Goal: Information Seeking & Learning: Understand process/instructions

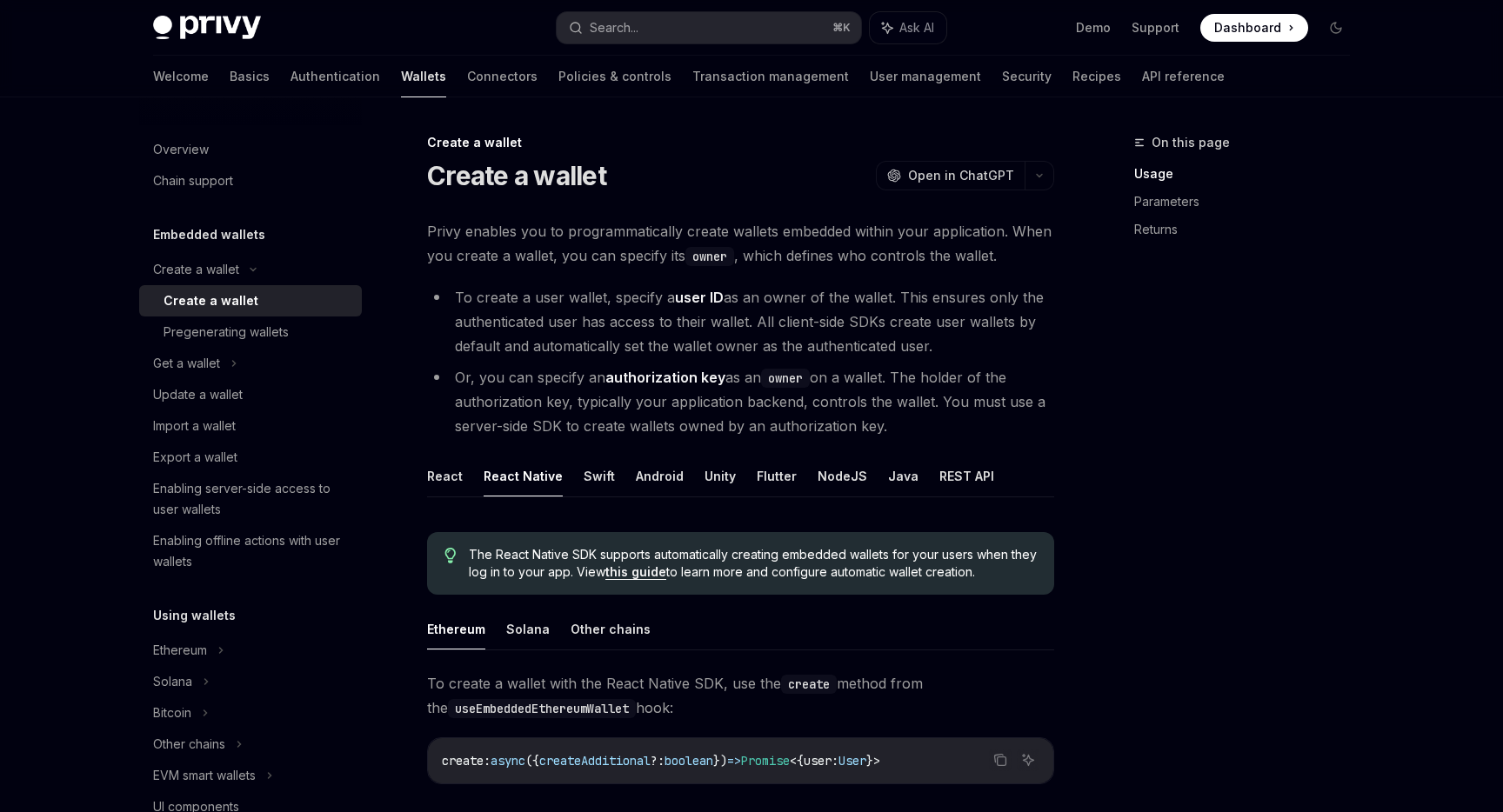
click at [927, 391] on li "Or, you can specify an authorization key as an owner on a wallet. The holder of…" at bounding box center [740, 401] width 627 height 73
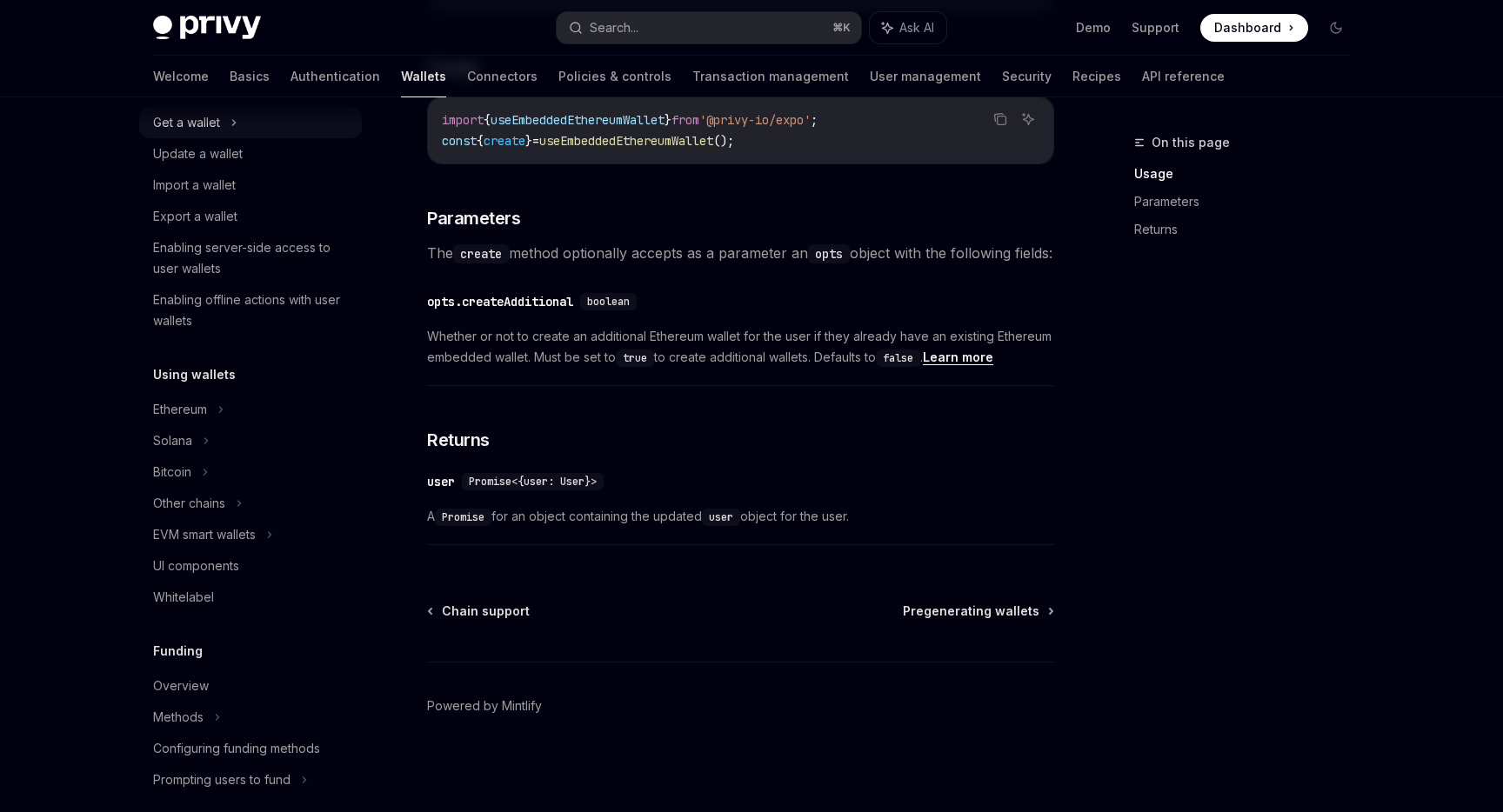
scroll to position [260, 0]
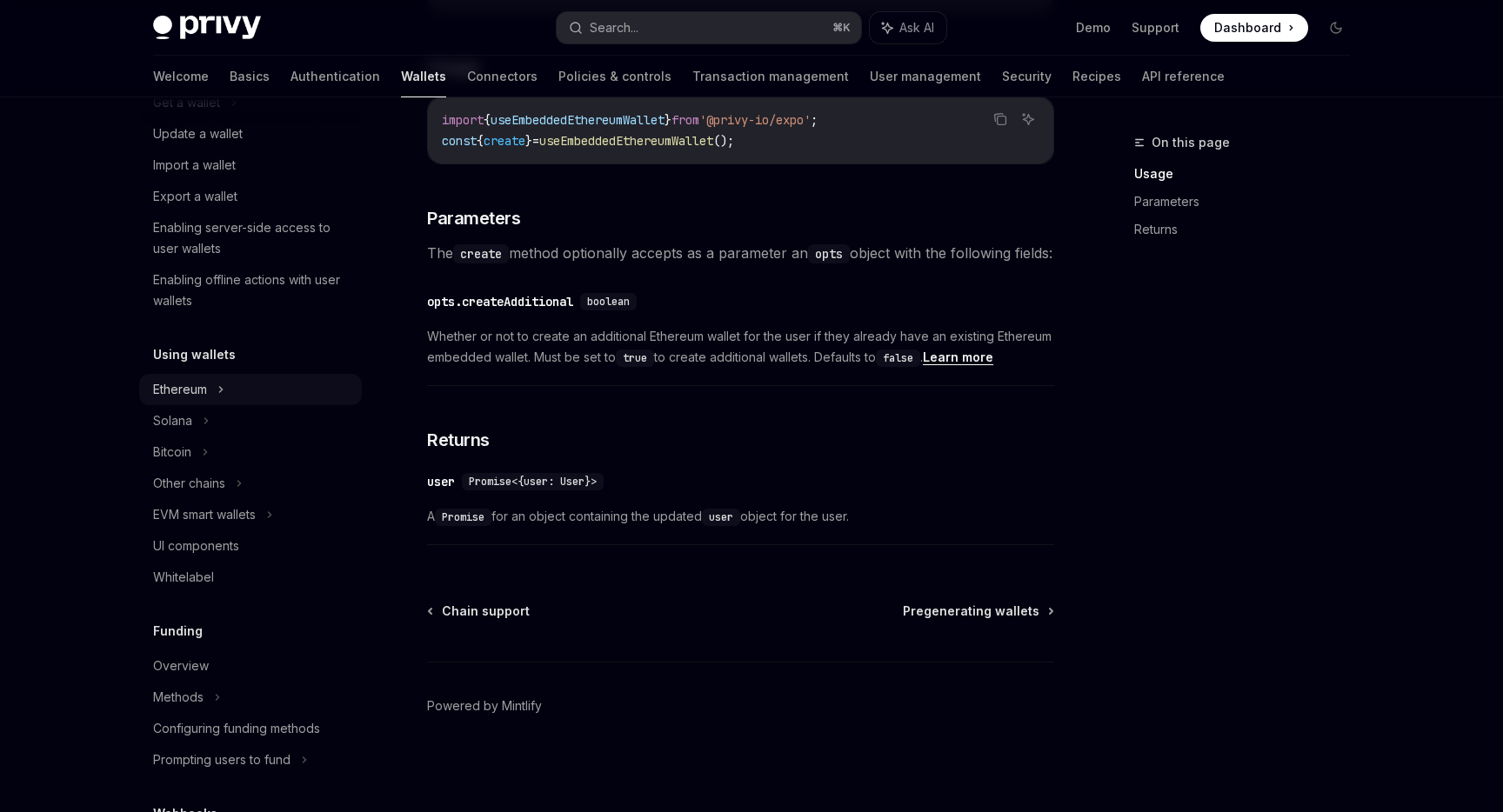
click at [201, 19] on div "Ethereum" at bounding box center [196, 9] width 86 height 21
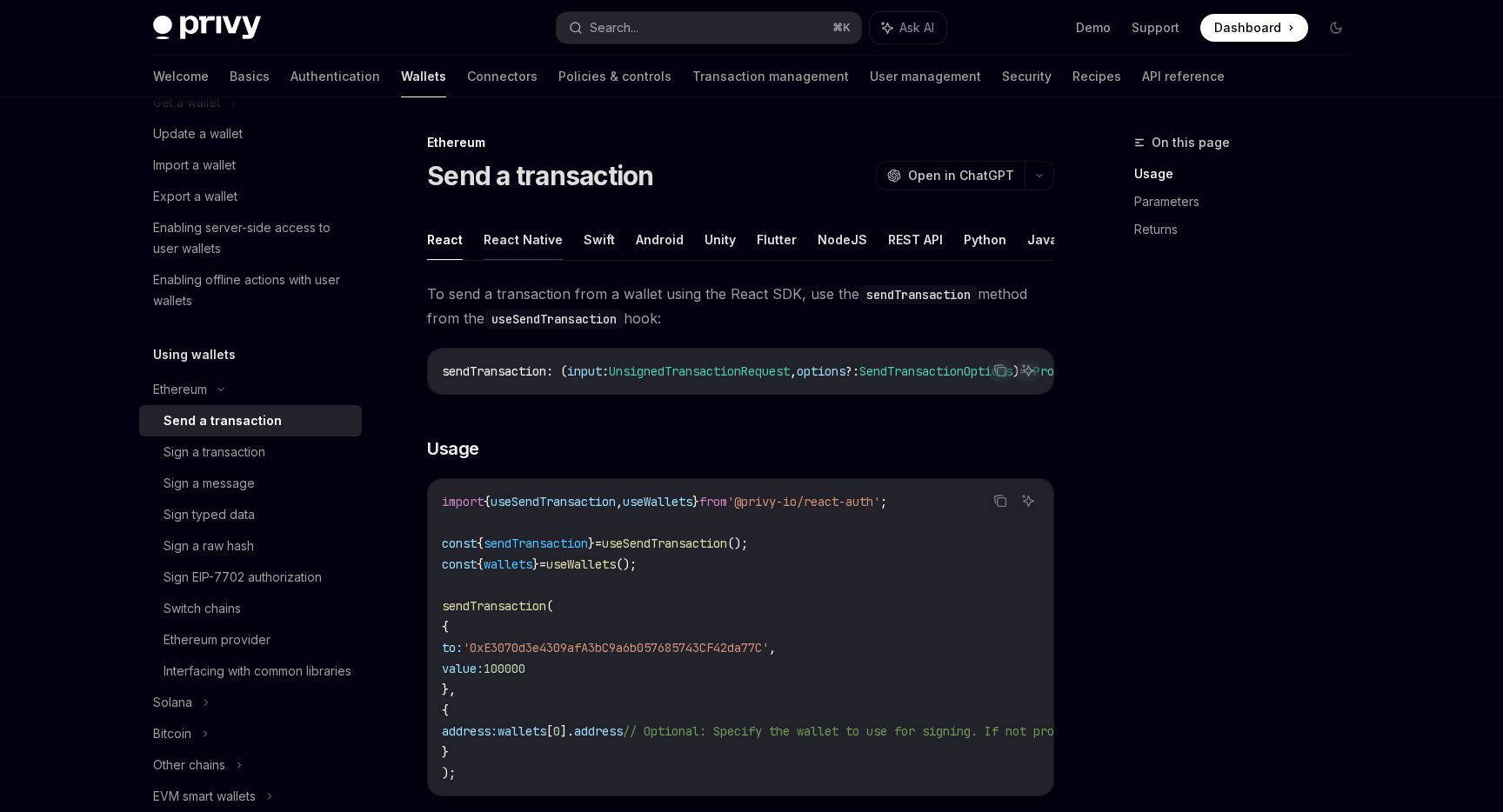
click at [521, 234] on button "React Native" at bounding box center [524, 239] width 79 height 40
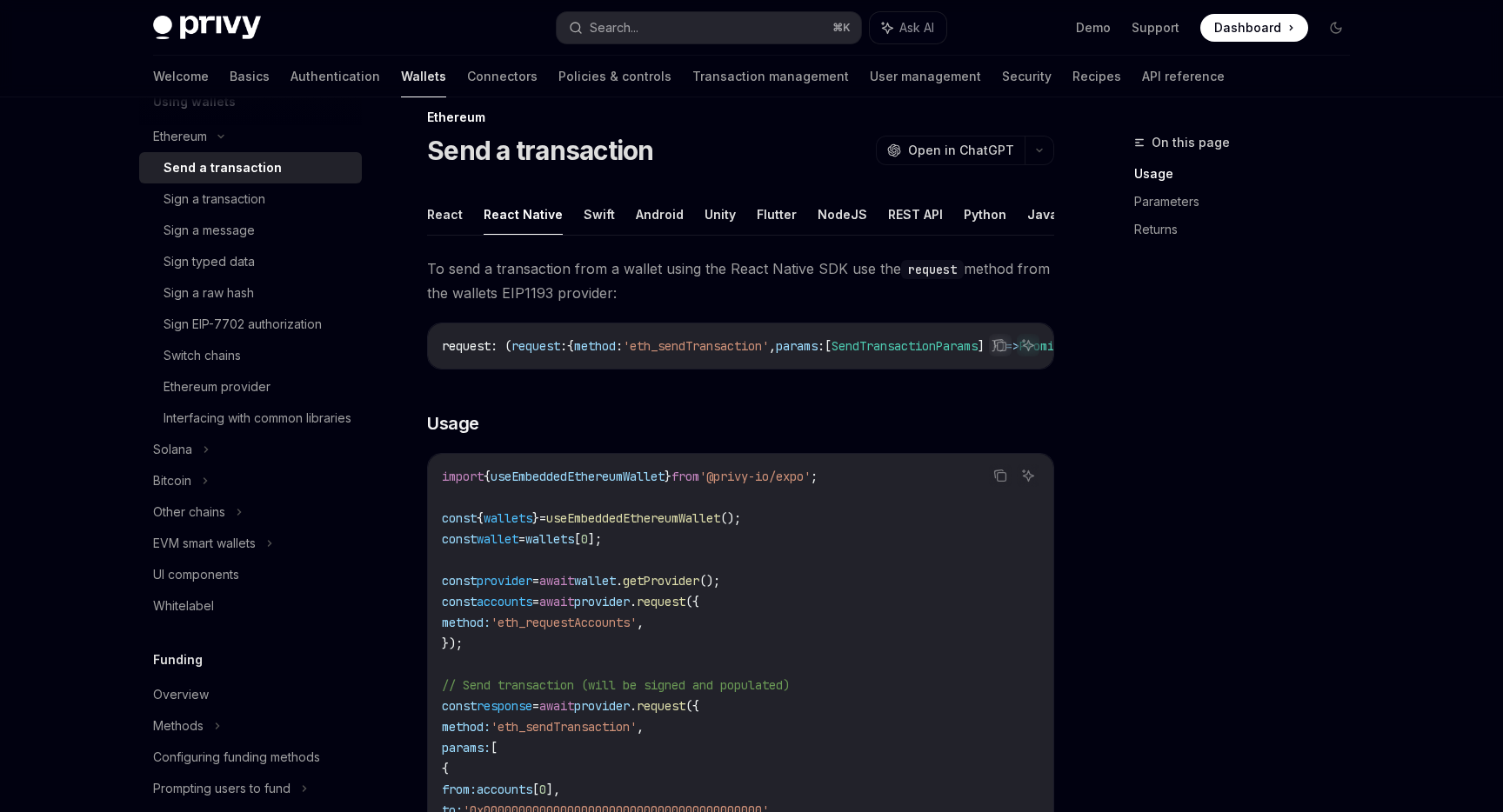
scroll to position [515, 0]
click at [247, 390] on div "Ethereum provider" at bounding box center [217, 386] width 107 height 21
type textarea "*"
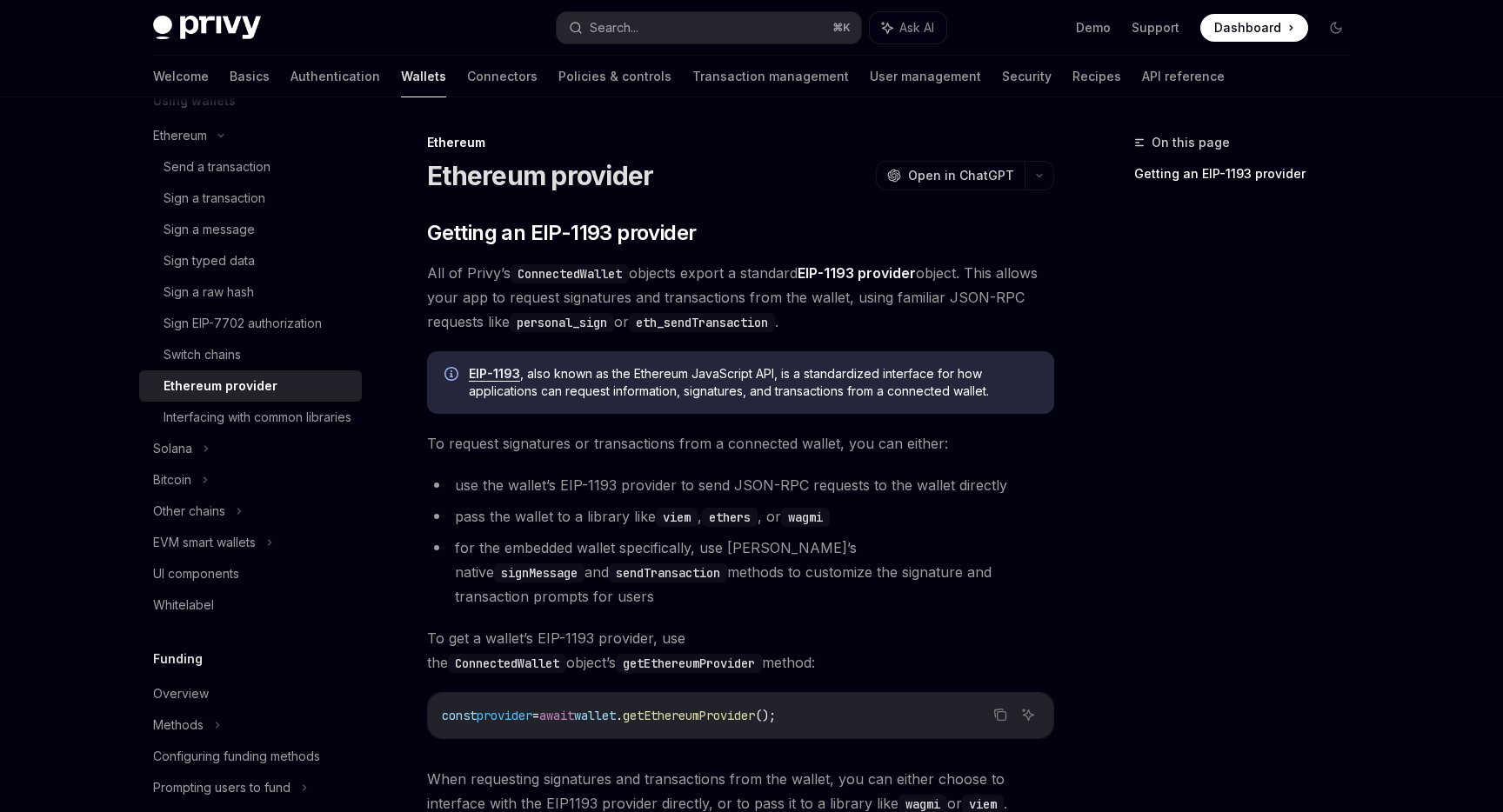
click at [627, 285] on span "All of Privy’s ConnectedWallet objects export a standard EIP-1193 provider obje…" at bounding box center [740, 296] width 627 height 73
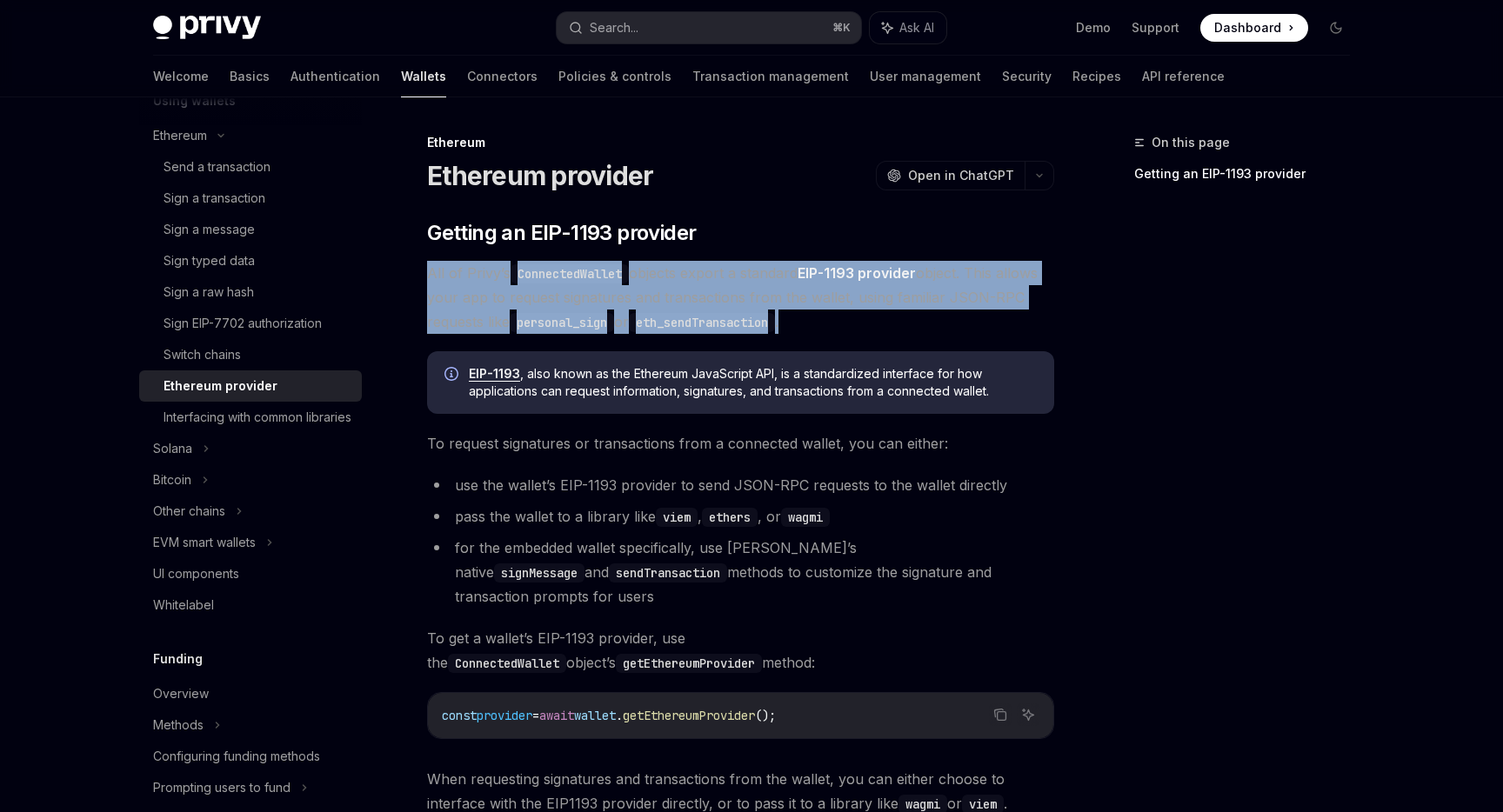
click at [627, 285] on span "All of Privy’s ConnectedWallet objects export a standard EIP-1193 provider obje…" at bounding box center [740, 296] width 627 height 73
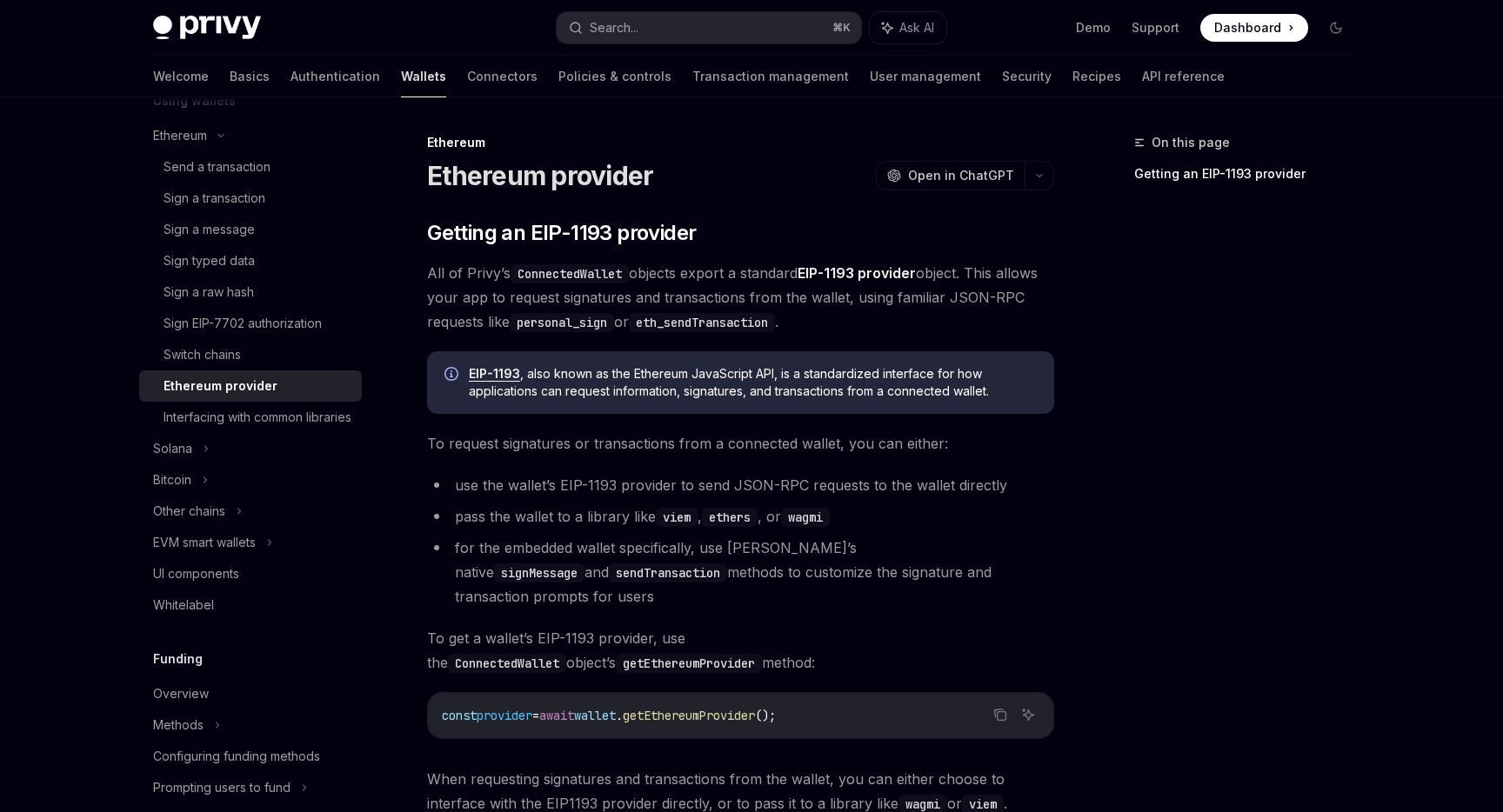
click at [708, 289] on span "All of Privy’s ConnectedWallet objects export a standard EIP-1193 provider obje…" at bounding box center [740, 296] width 627 height 73
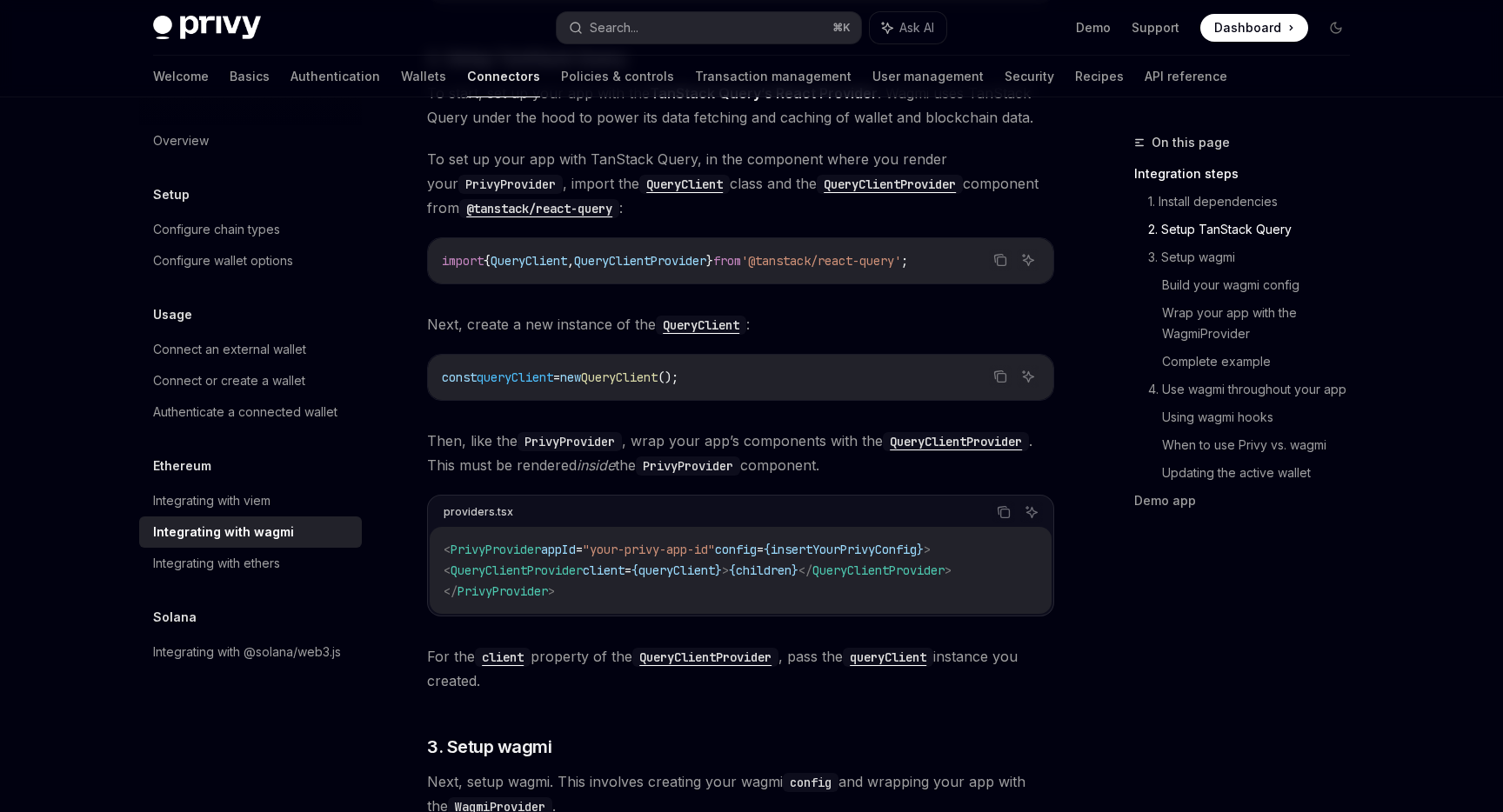
scroll to position [665, 0]
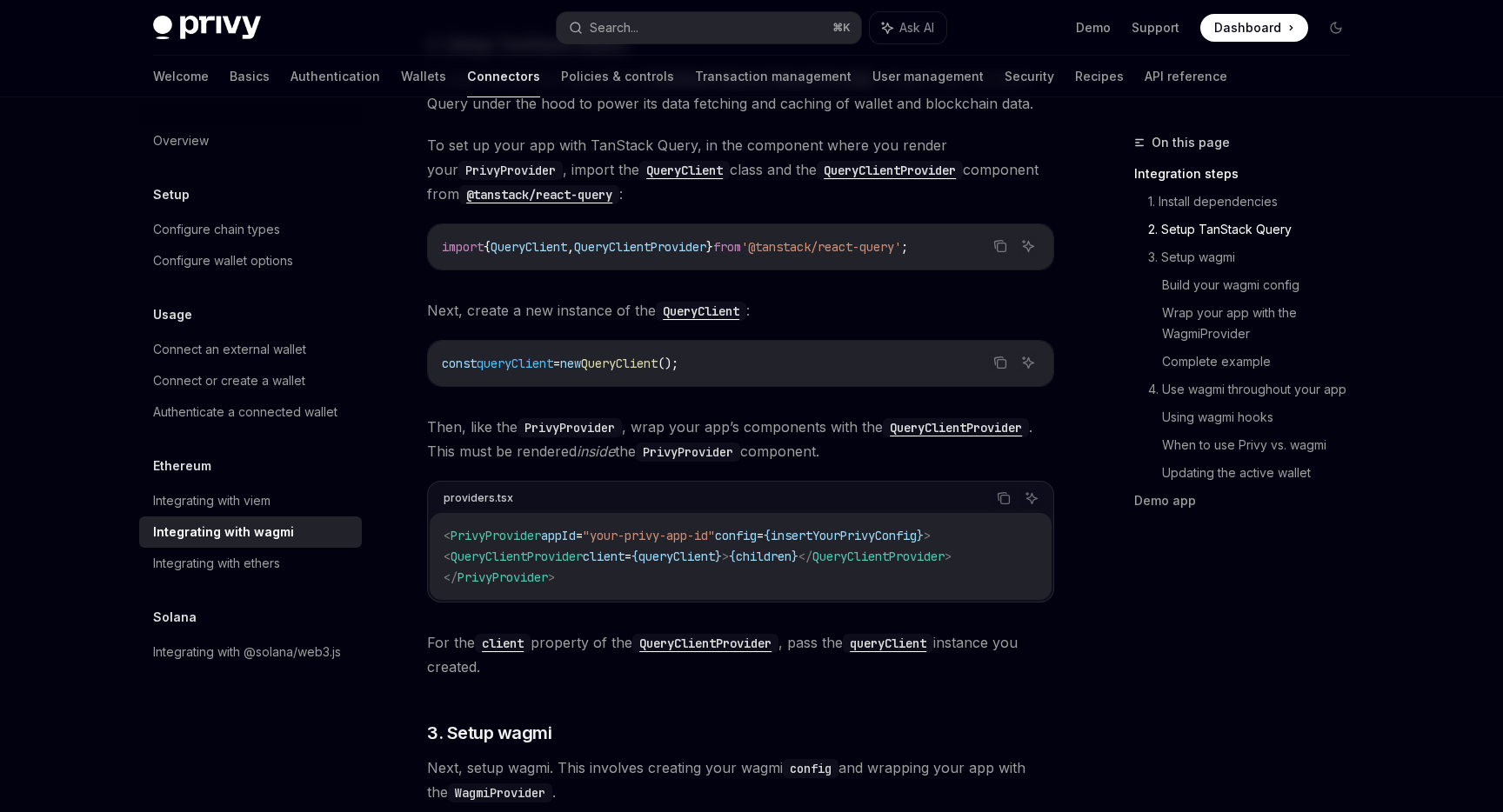
click at [657, 361] on span "QueryClient" at bounding box center [619, 363] width 77 height 16
click at [700, 236] on div "import { QueryClient , QueryClientProvider } from '@tanstack/react-query' ;" at bounding box center [740, 246] width 626 height 45
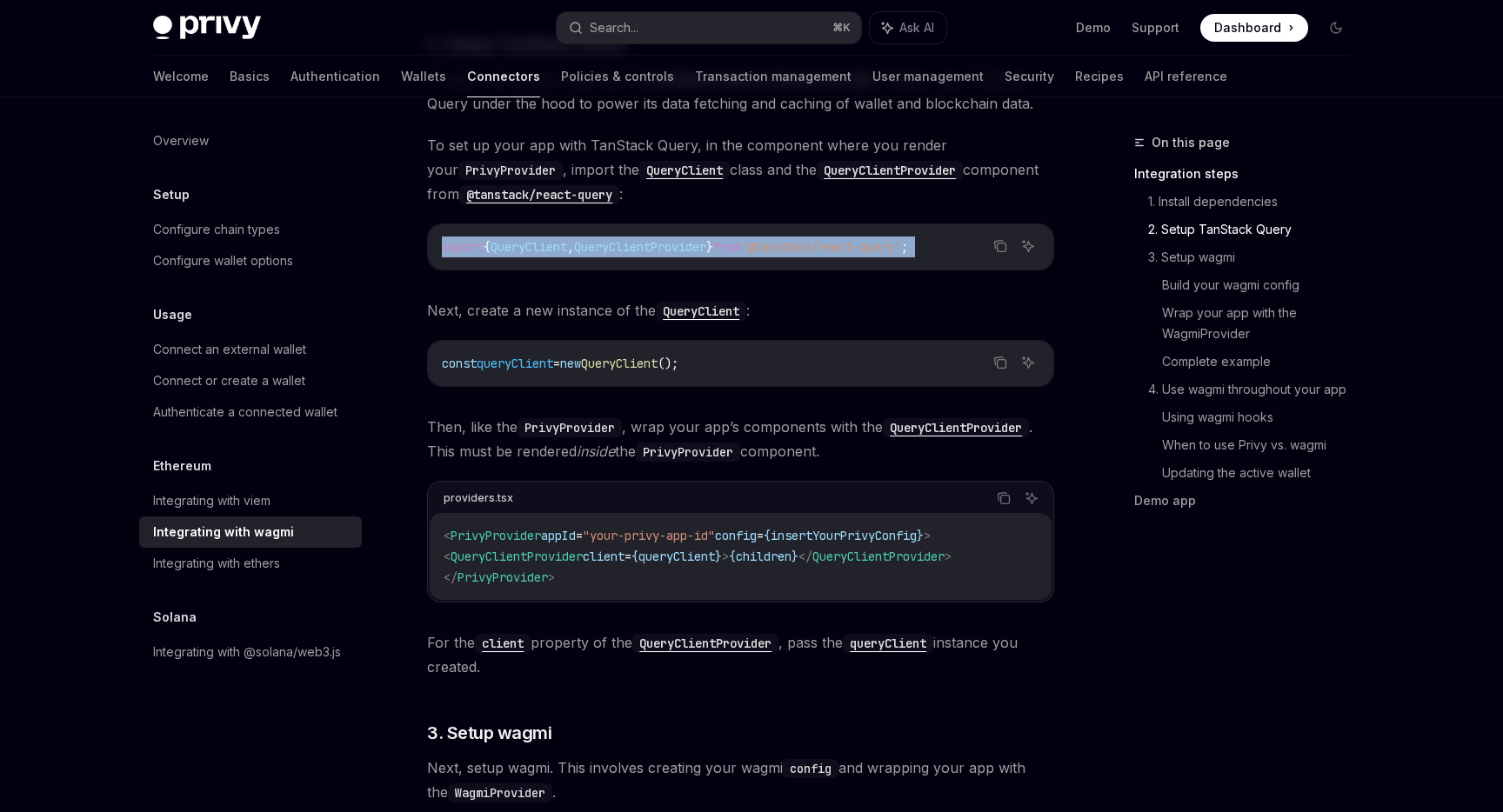
click at [700, 236] on div "import { QueryClient , QueryClientProvider } from '@tanstack/react-query' ;" at bounding box center [740, 246] width 626 height 45
copy div "import { QueryClient , QueryClientProvider } from '@tanstack/react-query' ;"
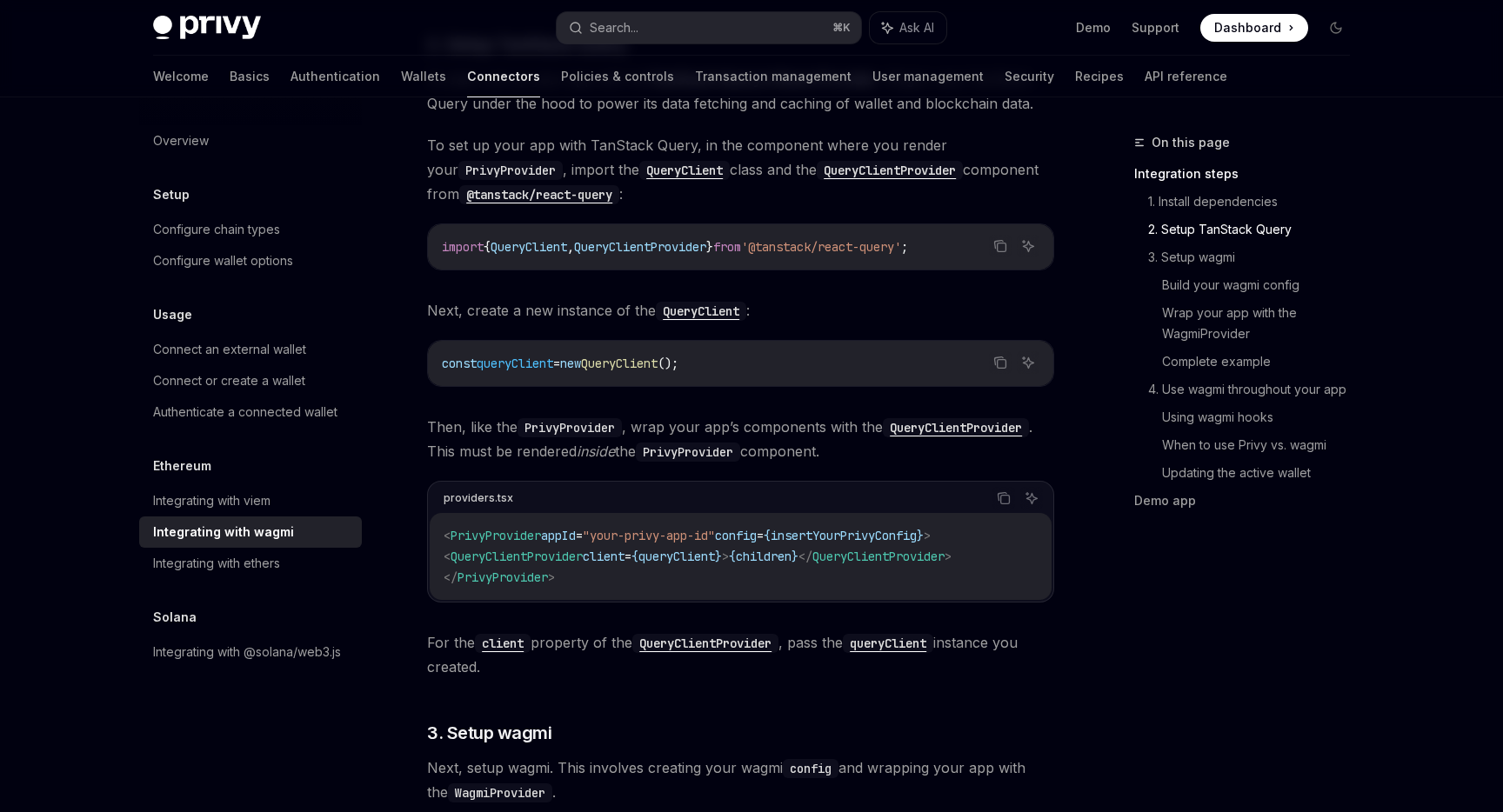
click at [638, 372] on code "const queryClient = new QueryClient ();" at bounding box center [740, 363] width 598 height 21
copy div "const queryClient = new QueryClient ();"
click at [583, 551] on span "QueryClientProvider" at bounding box center [517, 557] width 132 height 16
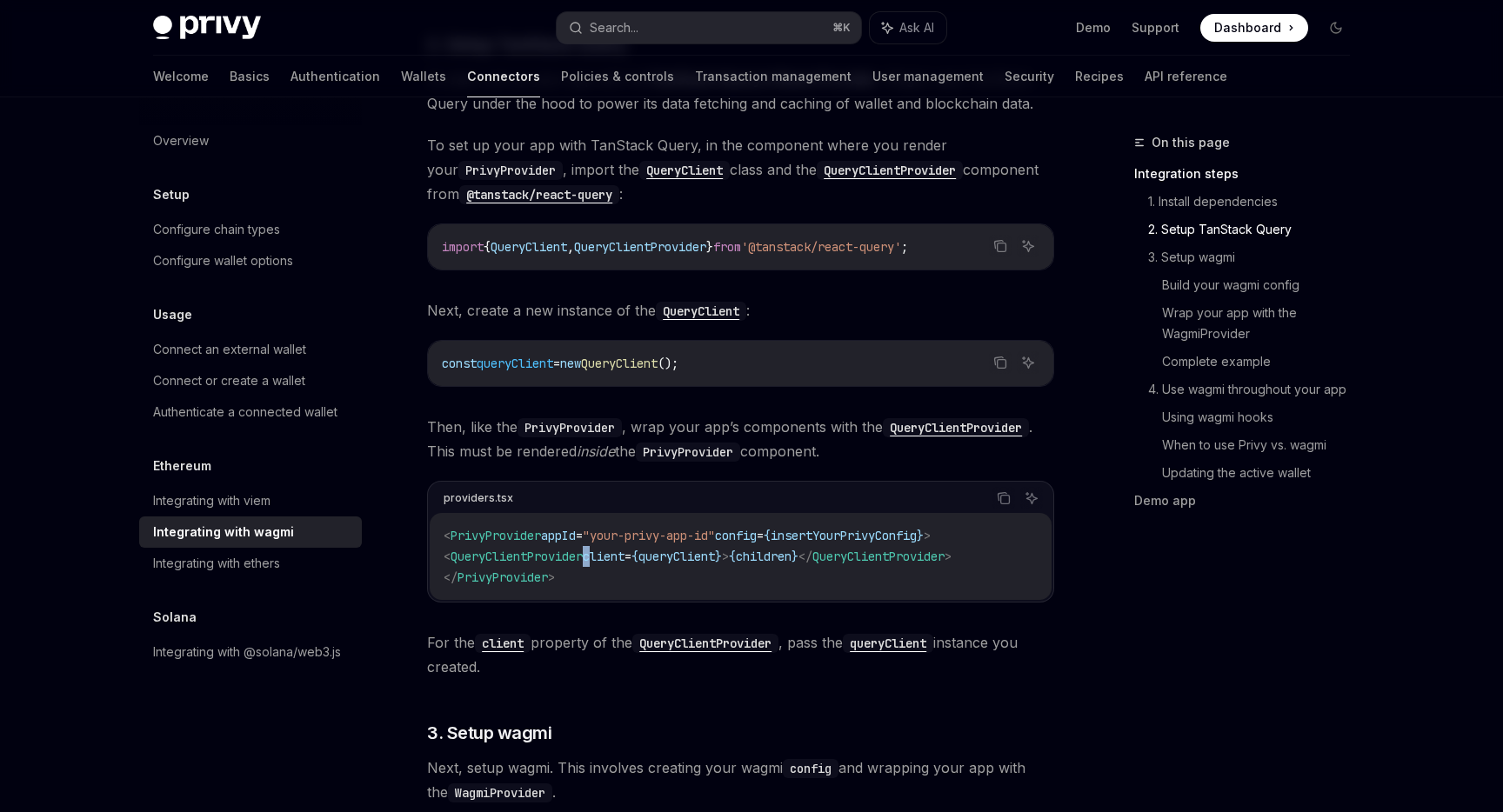
click at [583, 551] on span "QueryClientProvider" at bounding box center [517, 557] width 132 height 16
click at [519, 552] on span "QueryClientProvider" at bounding box center [517, 557] width 132 height 16
drag, startPoint x: 431, startPoint y: 559, endPoint x: 765, endPoint y: 560, distance: 334.0
click at [765, 560] on div "< PrivyProvider appId = "your-privy-app-id" config = { insertYourPrivyConfig } …" at bounding box center [740, 556] width 622 height 87
copy span "< QueryClientProvider client = { queryClient } >"
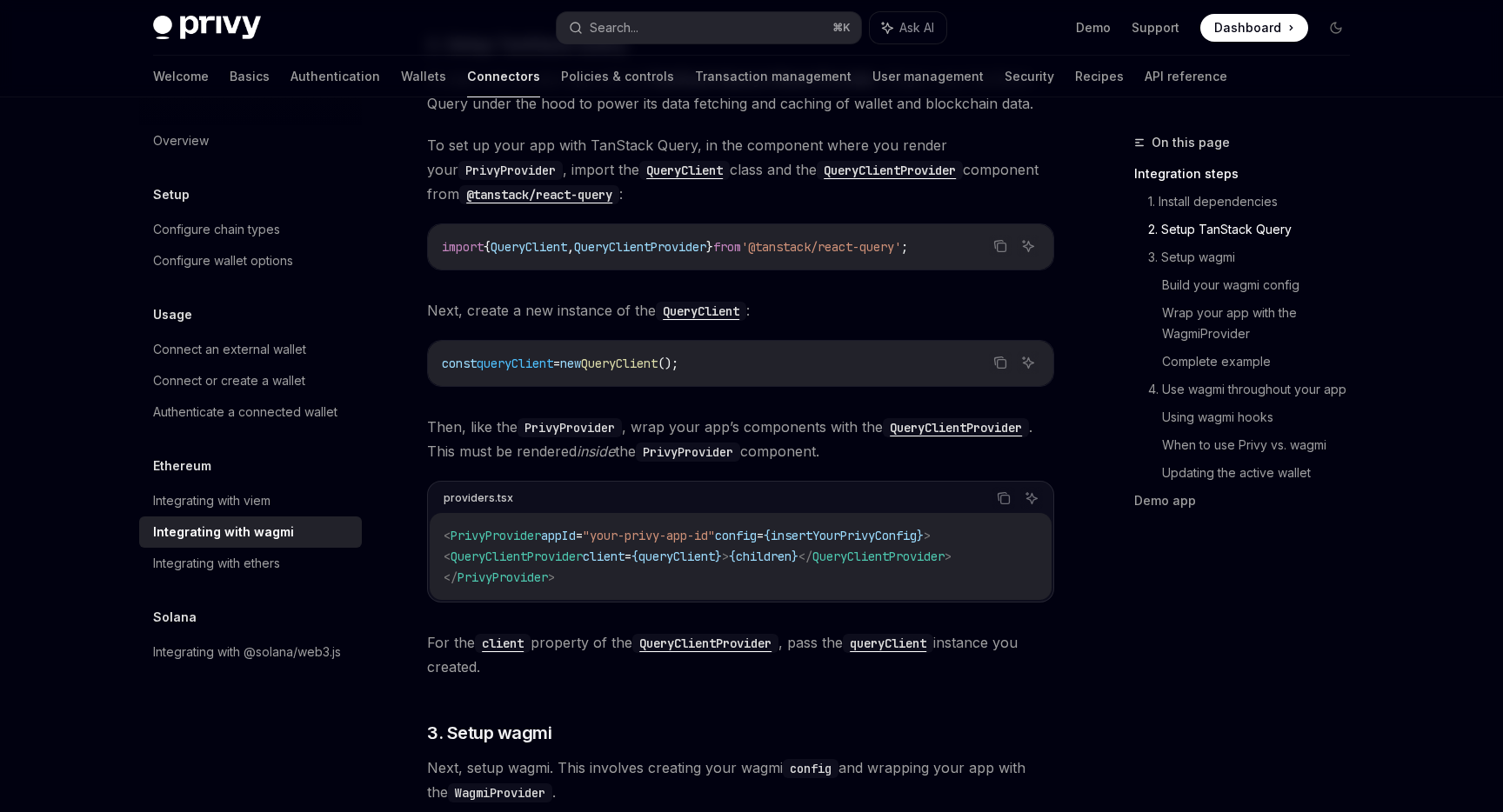
click at [627, 450] on span "Then, like the PrivyProvider , wrap your app’s components with the QueryClientP…" at bounding box center [740, 438] width 627 height 48
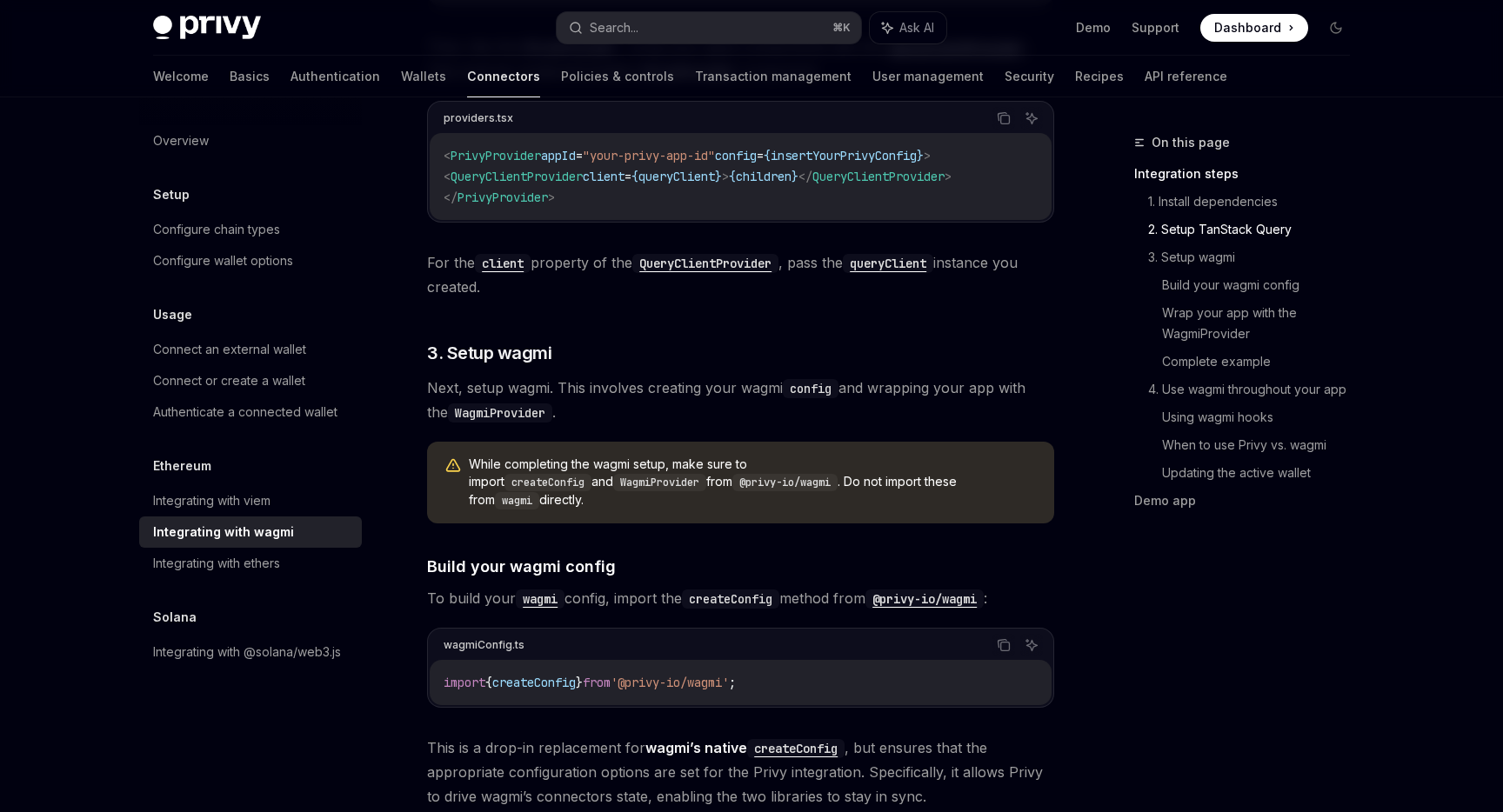
scroll to position [1123, 0]
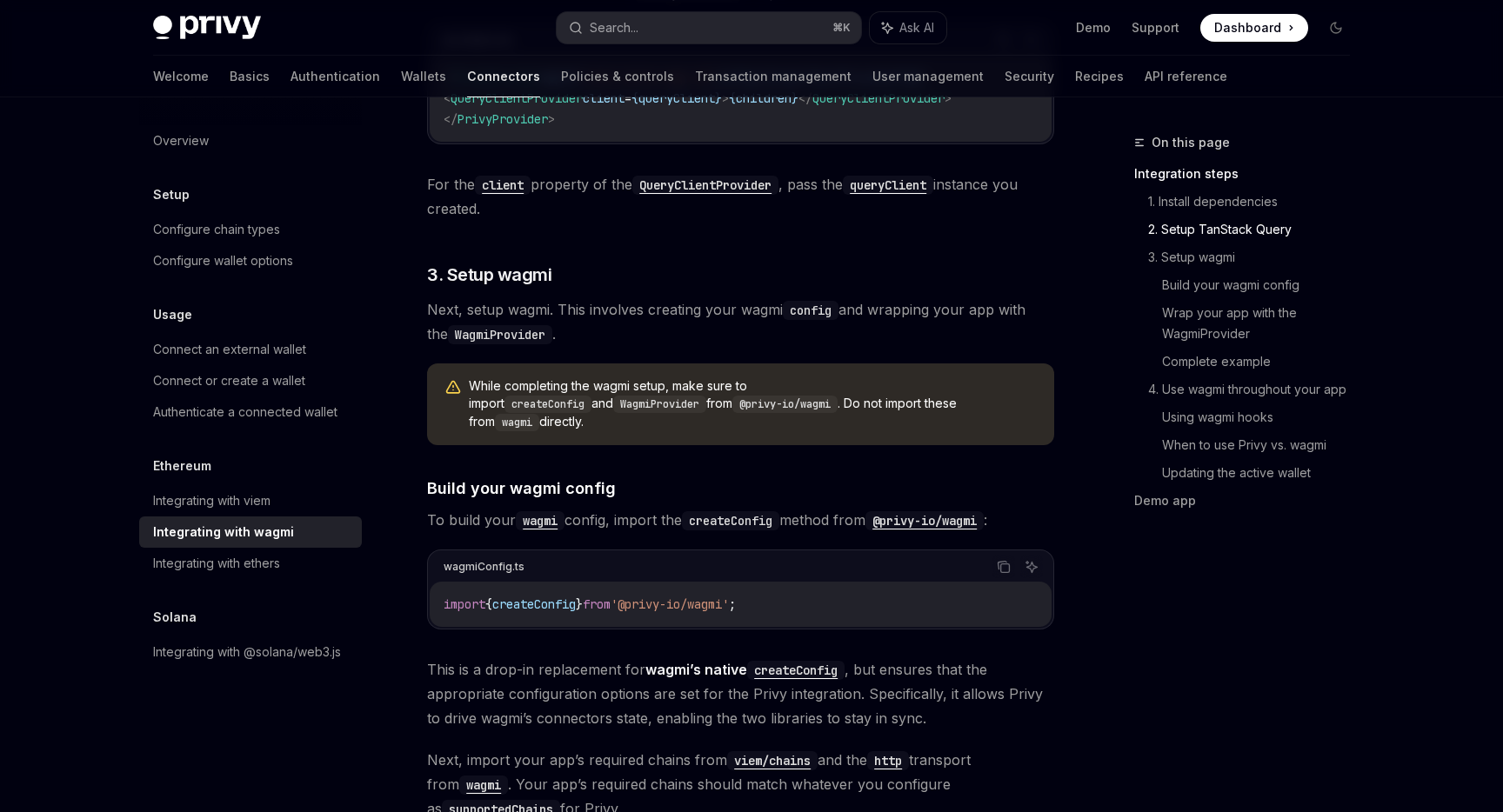
click at [642, 596] on span "'@privy-io/wagmi'" at bounding box center [670, 604] width 118 height 16
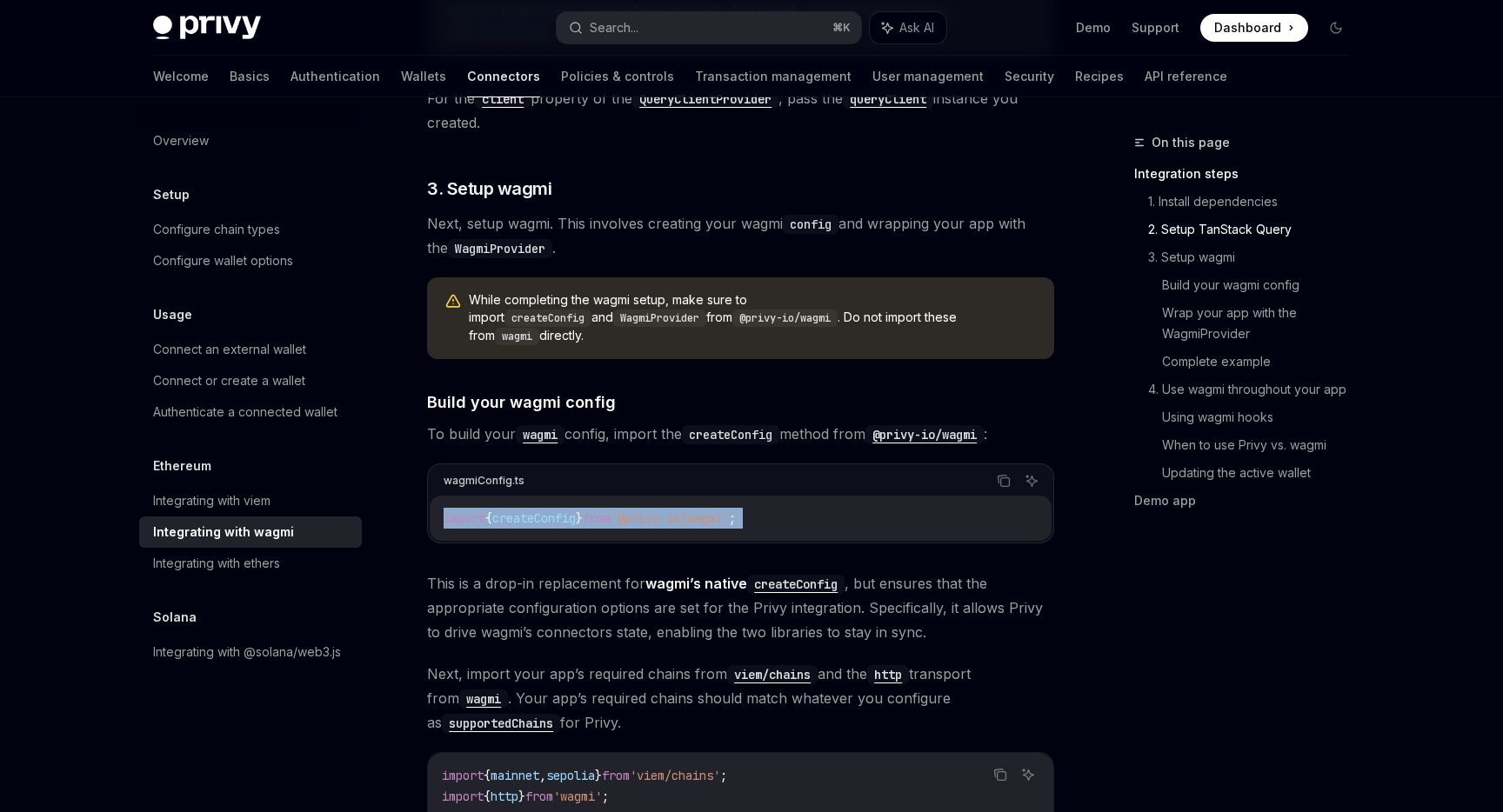
scroll to position [1241, 0]
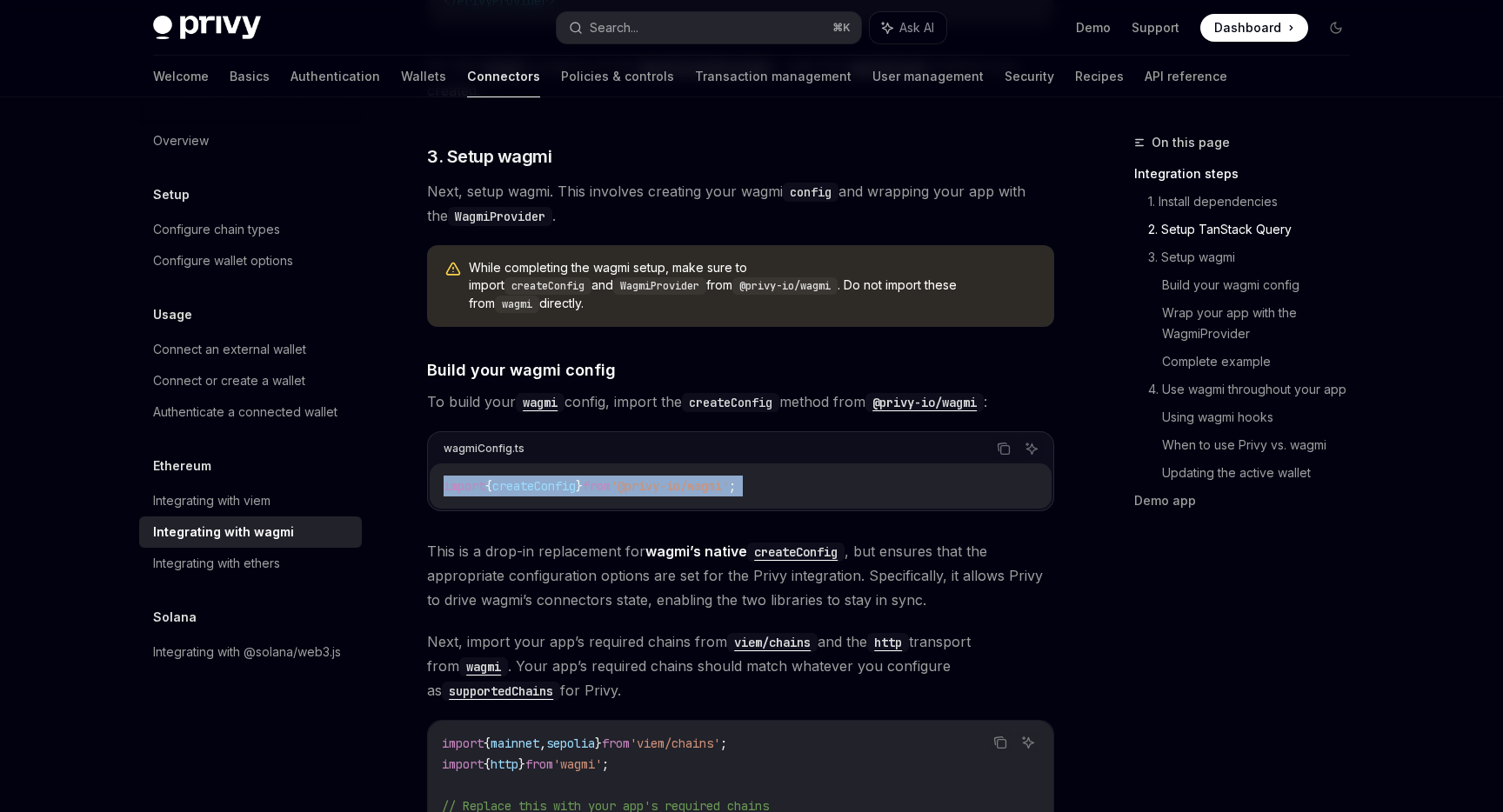
click at [573, 479] on span "createConfig" at bounding box center [533, 486] width 84 height 16
